Goal: Information Seeking & Learning: Check status

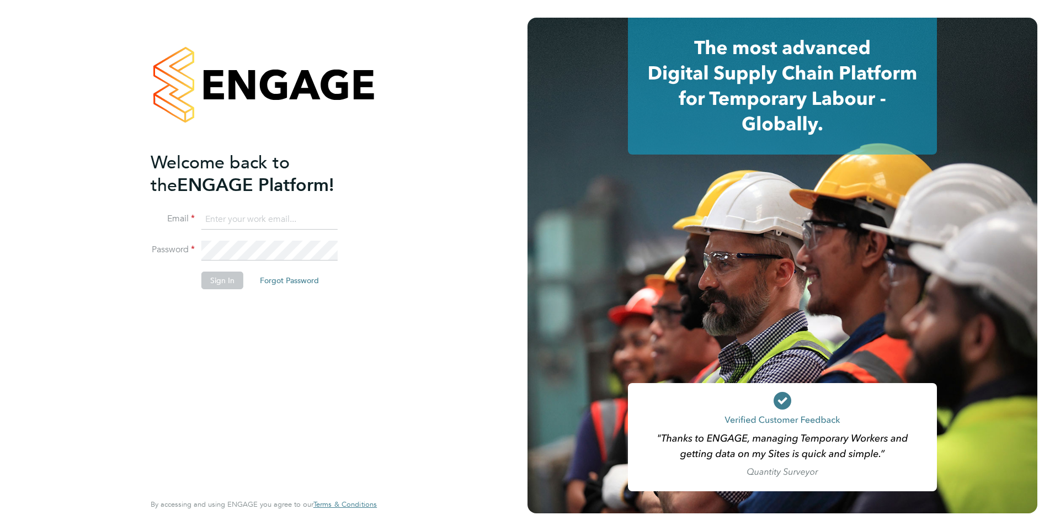
type input "Giuliana.Baldan@ncclondon.ac.uk"
click at [213, 280] on button "Sign In" at bounding box center [222, 280] width 42 height 18
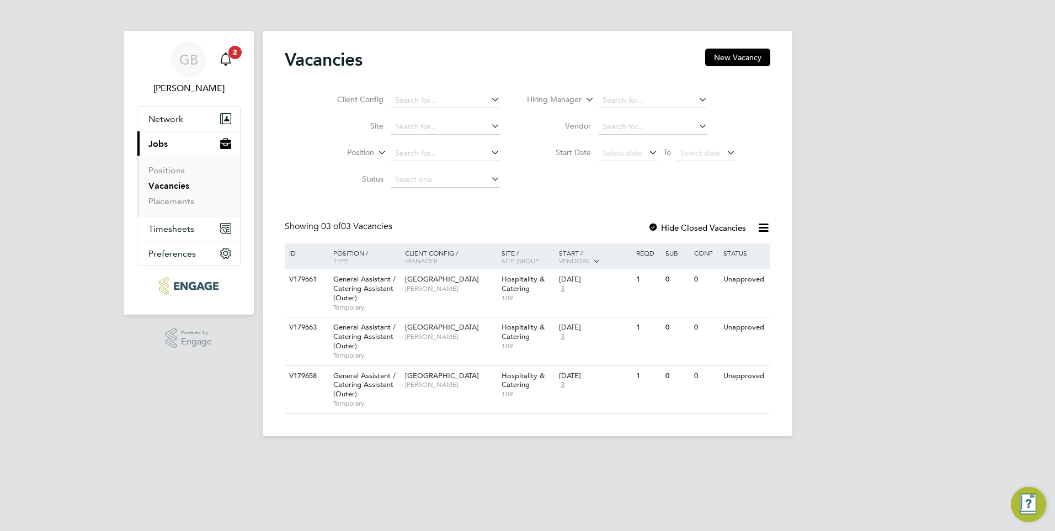
click at [228, 67] on div "Main navigation" at bounding box center [226, 60] width 22 height 22
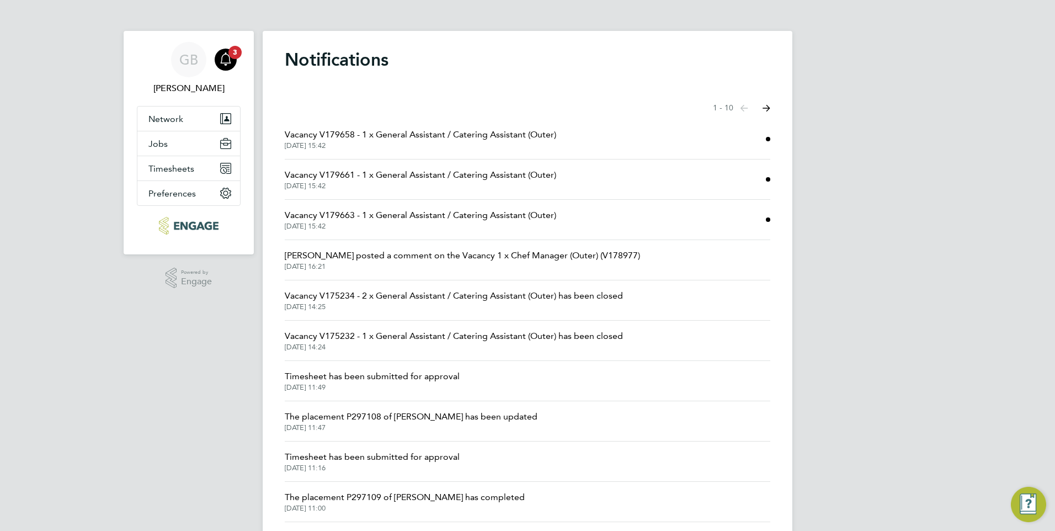
click at [487, 149] on span "[DATE] 15:42" at bounding box center [420, 145] width 271 height 9
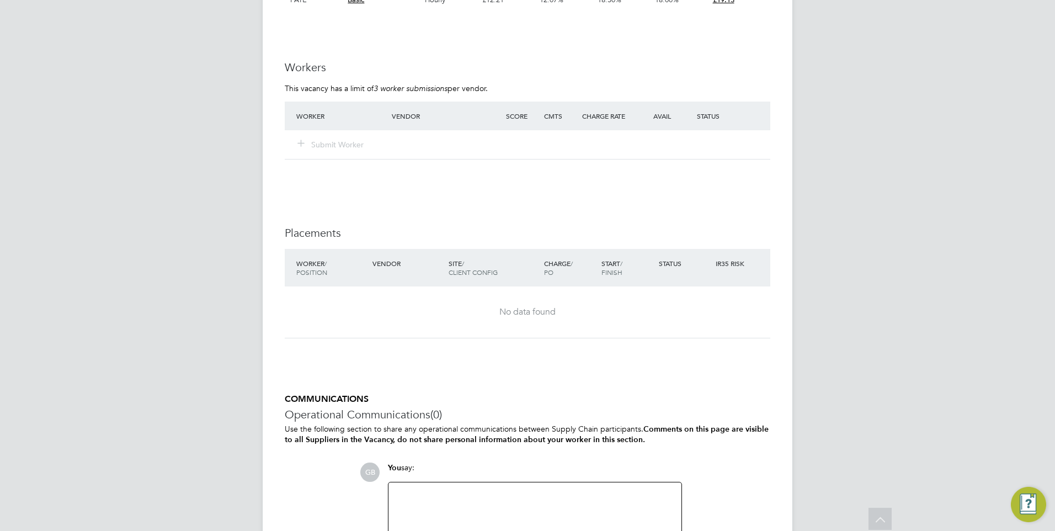
scroll to position [2322, 0]
